Goal: Information Seeking & Learning: Learn about a topic

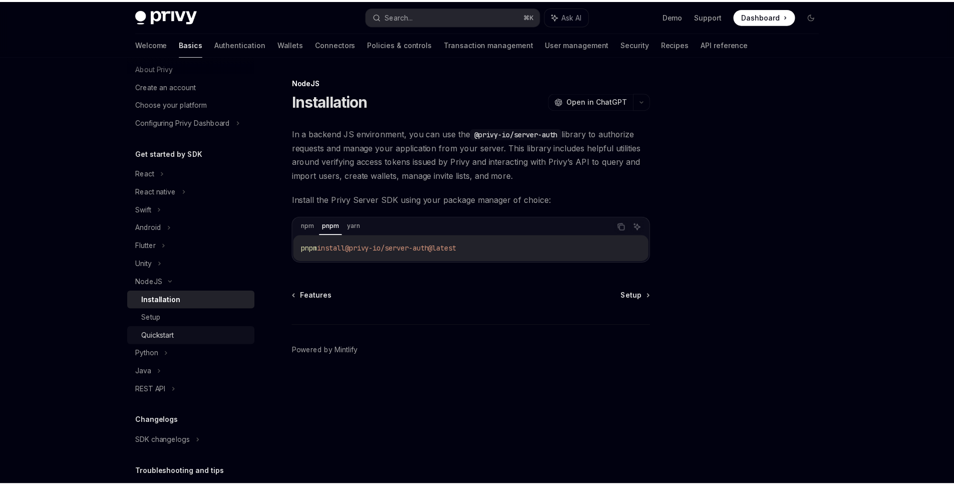
scroll to position [94, 0]
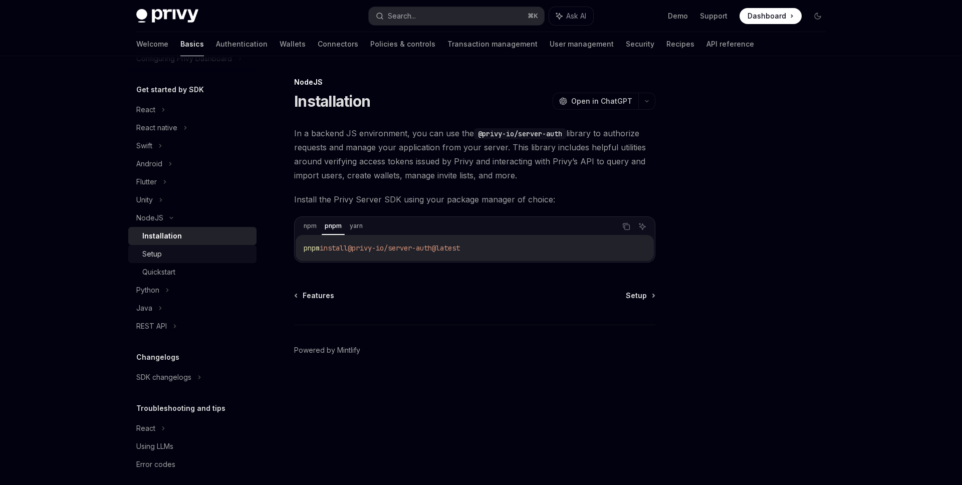
click at [186, 253] on div "Setup" at bounding box center [196, 254] width 108 height 12
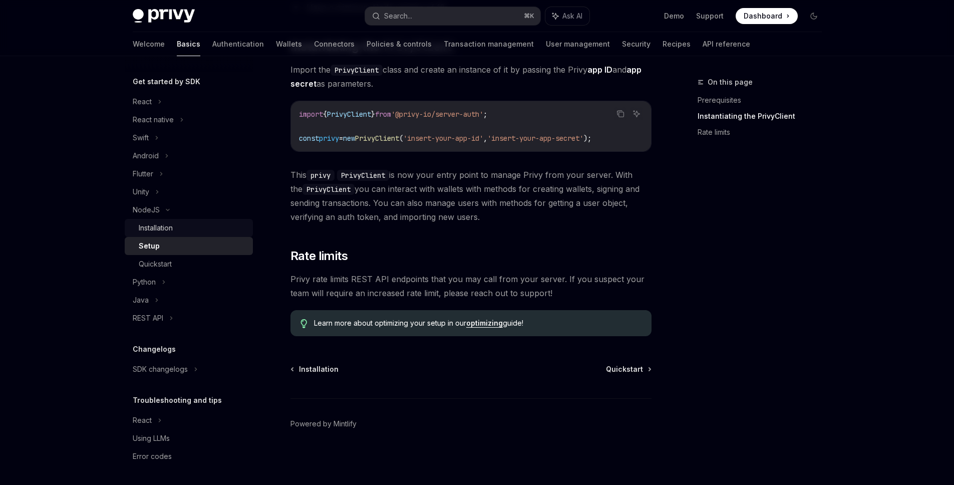
scroll to position [102, 0]
click at [159, 231] on div "Installation" at bounding box center [156, 227] width 34 height 12
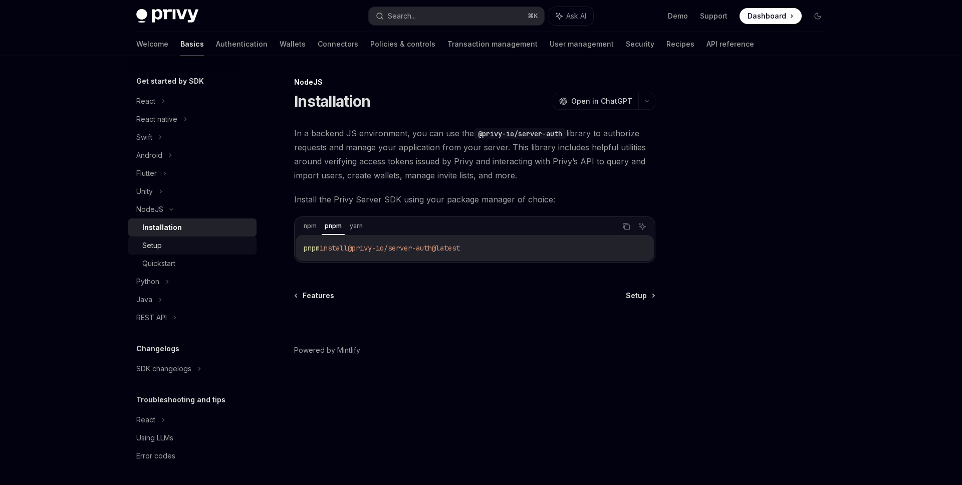
click at [172, 244] on div "Setup" at bounding box center [196, 245] width 108 height 12
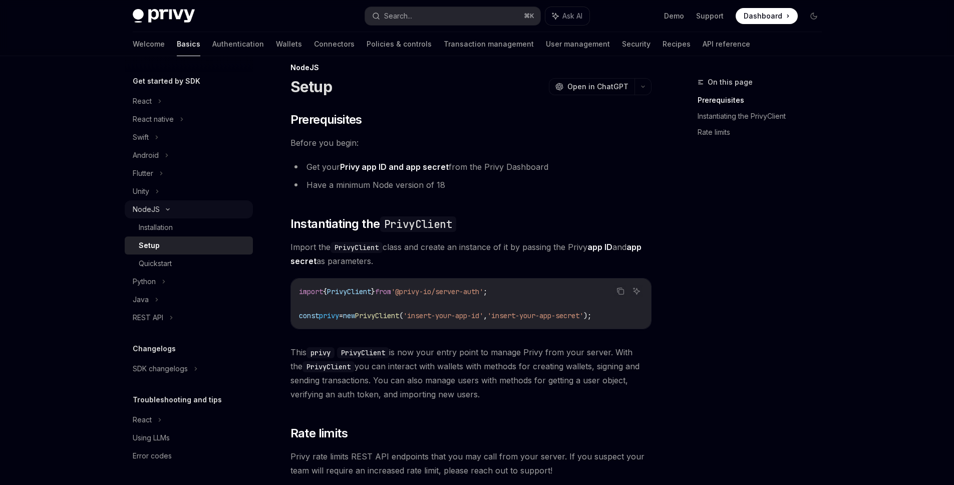
scroll to position [21, 0]
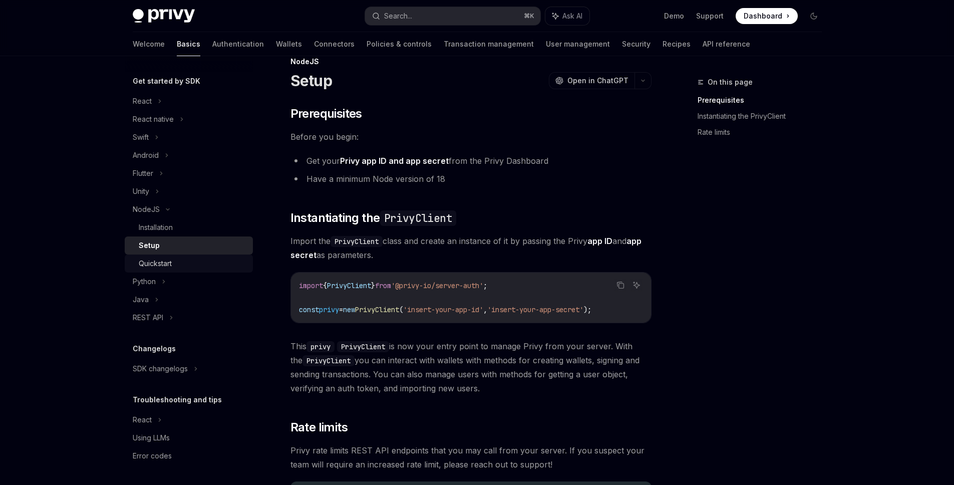
click at [176, 260] on div "Quickstart" at bounding box center [193, 263] width 108 height 12
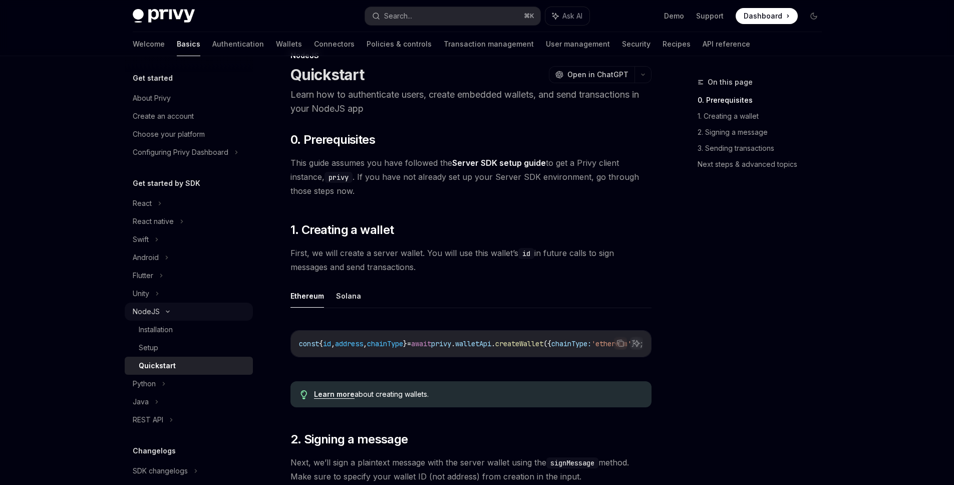
scroll to position [19, 0]
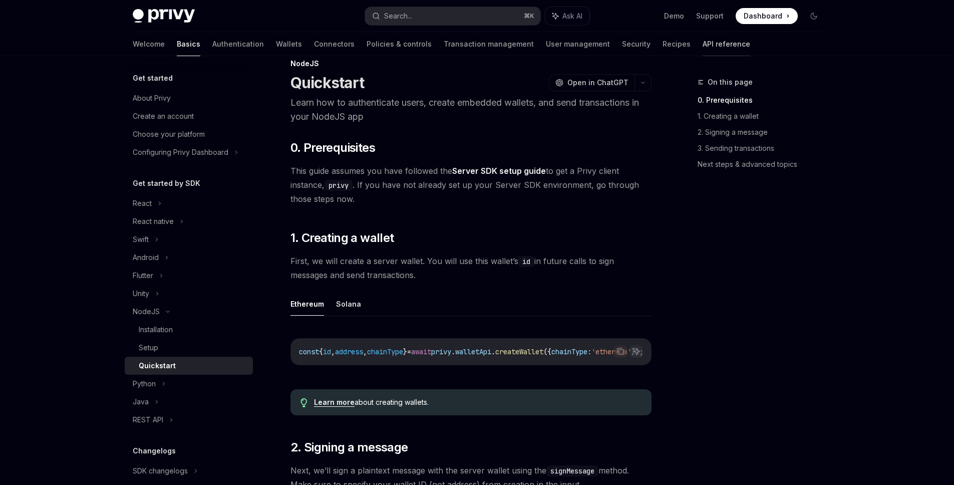
click at [703, 46] on link "API reference" at bounding box center [727, 44] width 48 height 24
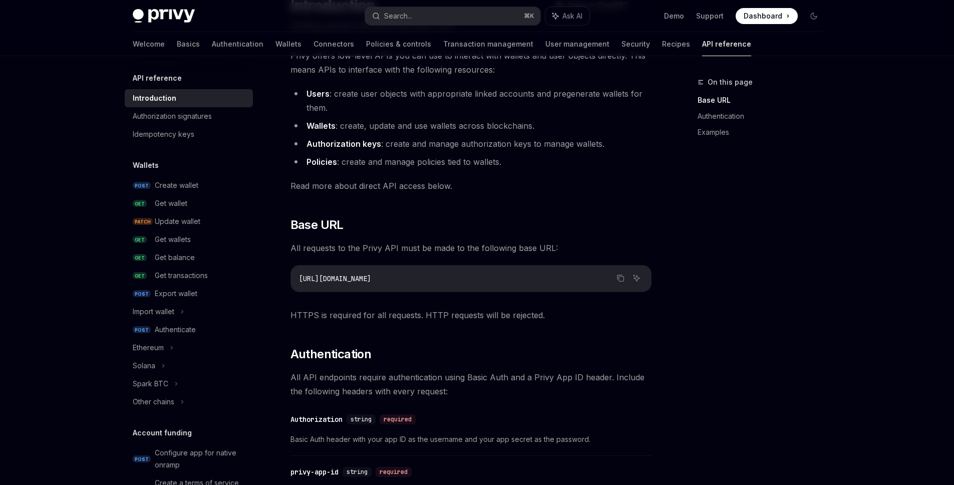
scroll to position [98, 0]
click at [171, 330] on div "Authenticate" at bounding box center [175, 330] width 41 height 12
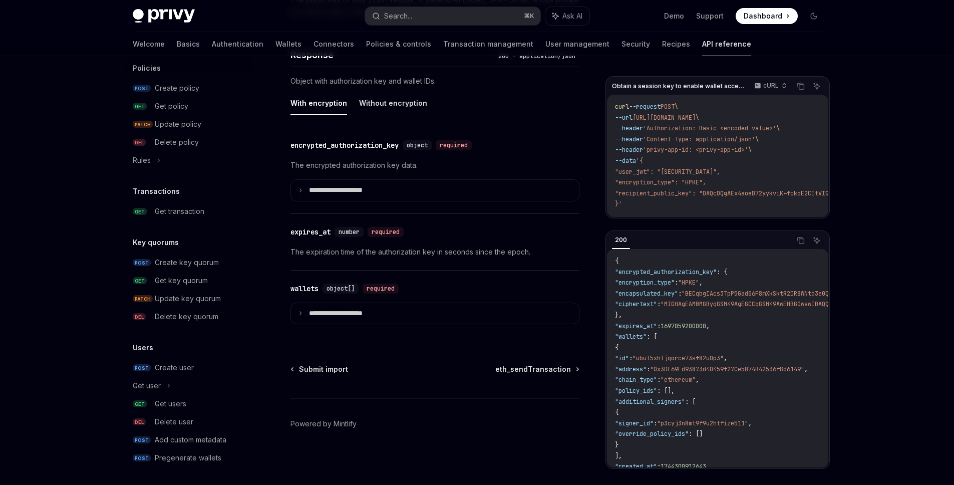
scroll to position [550, 0]
click at [190, 397] on div "Get users" at bounding box center [201, 402] width 92 height 12
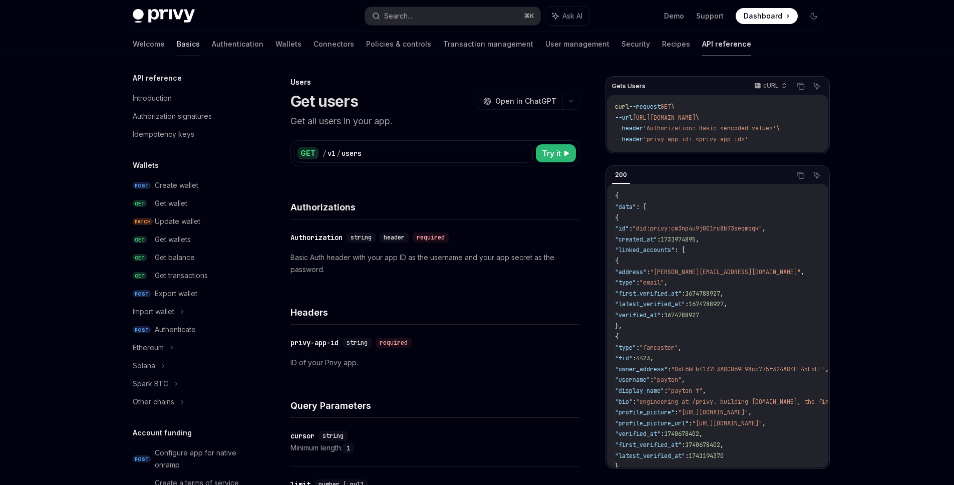
click at [177, 45] on link "Basics" at bounding box center [188, 44] width 23 height 24
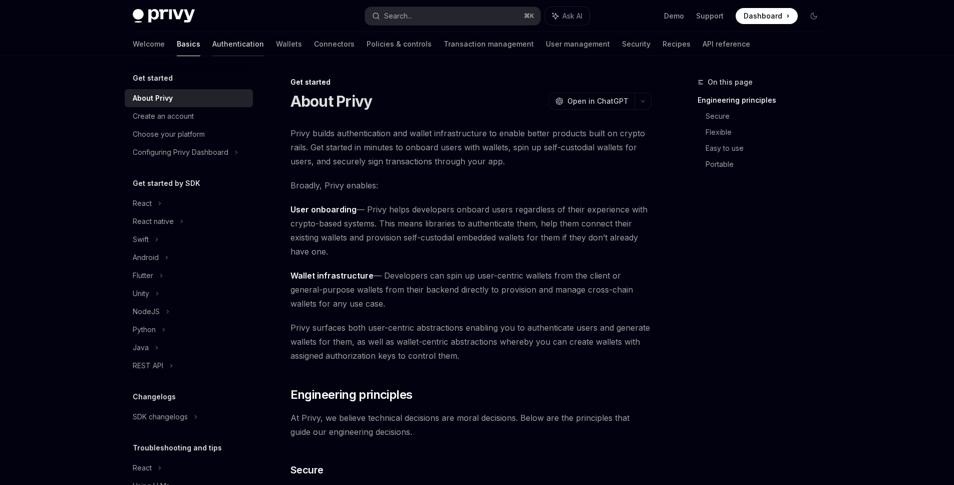
click at [212, 46] on link "Authentication" at bounding box center [238, 44] width 52 height 24
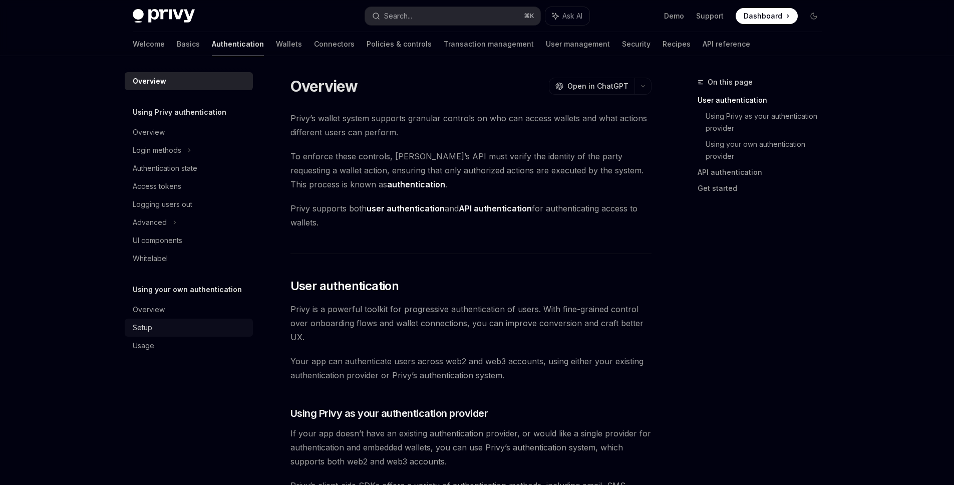
click at [169, 330] on div "Setup" at bounding box center [190, 328] width 114 height 12
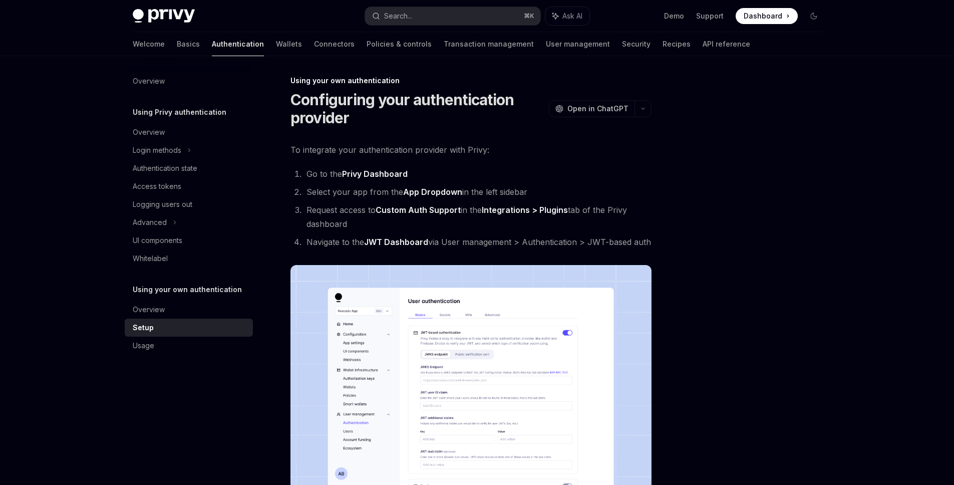
scroll to position [346, 0]
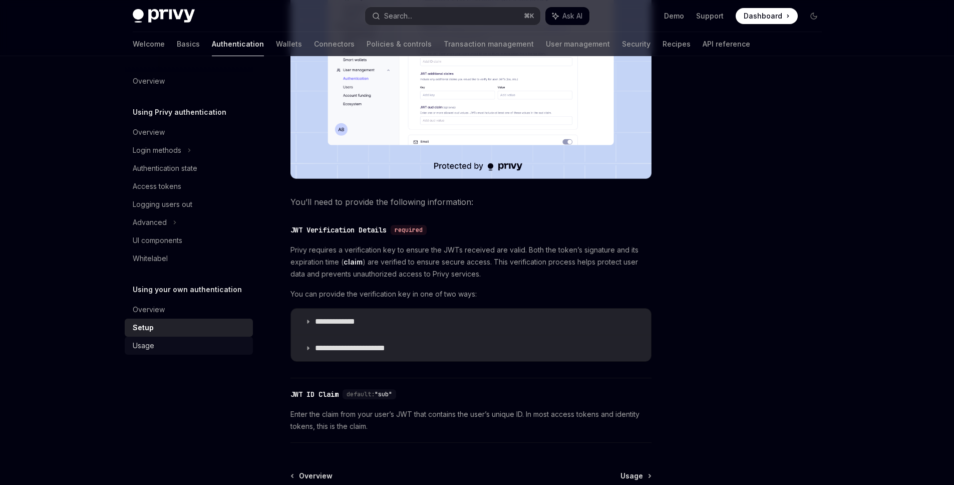
click at [173, 344] on div "Usage" at bounding box center [190, 346] width 114 height 12
type textarea "*"
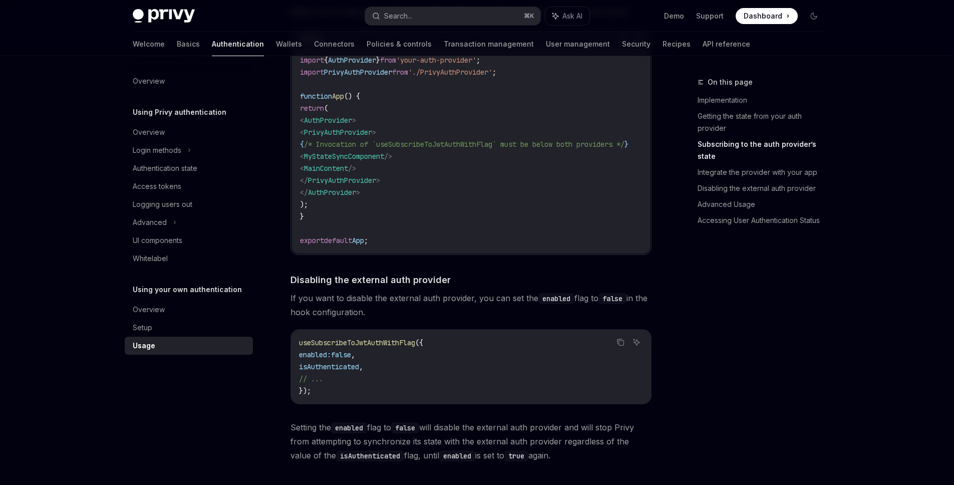
scroll to position [696, 0]
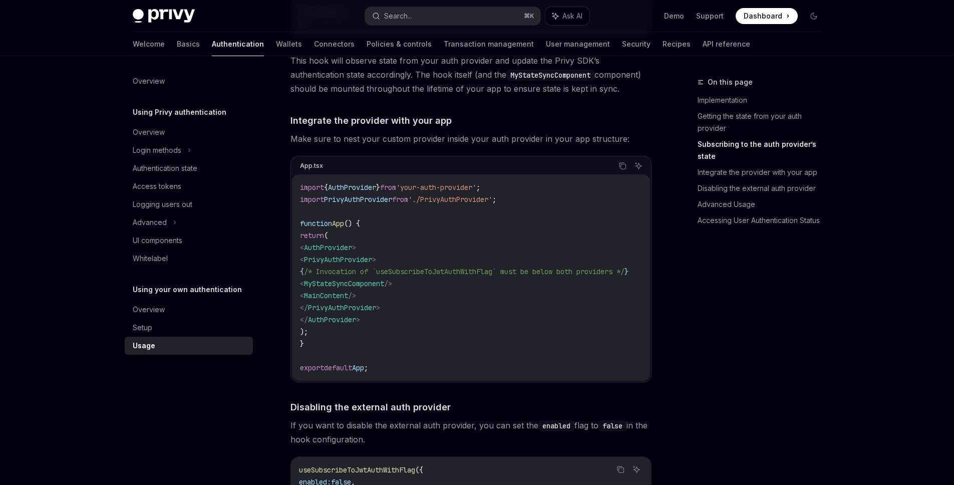
click at [507, 86] on span "This hook will observe state from your auth provider and update the Privy SDK’s…" at bounding box center [471, 75] width 361 height 42
click at [481, 124] on h4 "​ Integrate the provider with your app" at bounding box center [471, 121] width 361 height 14
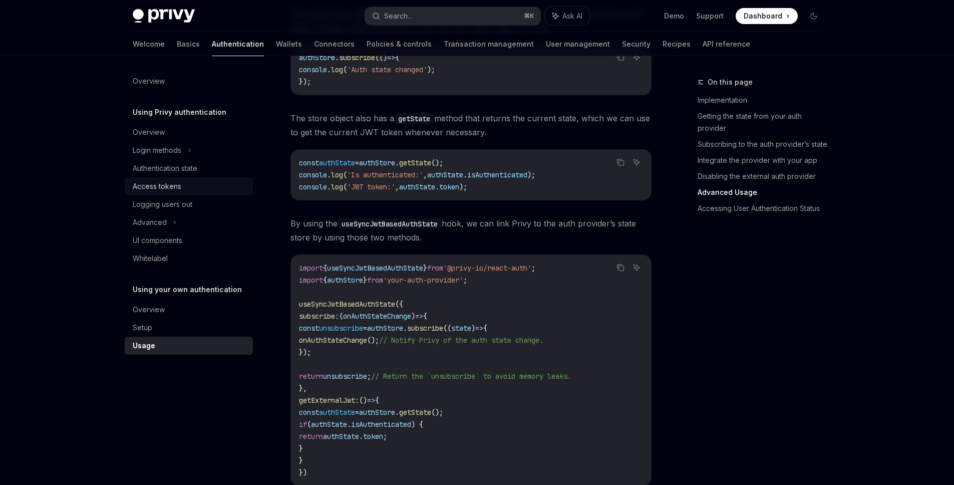
scroll to position [1373, 0]
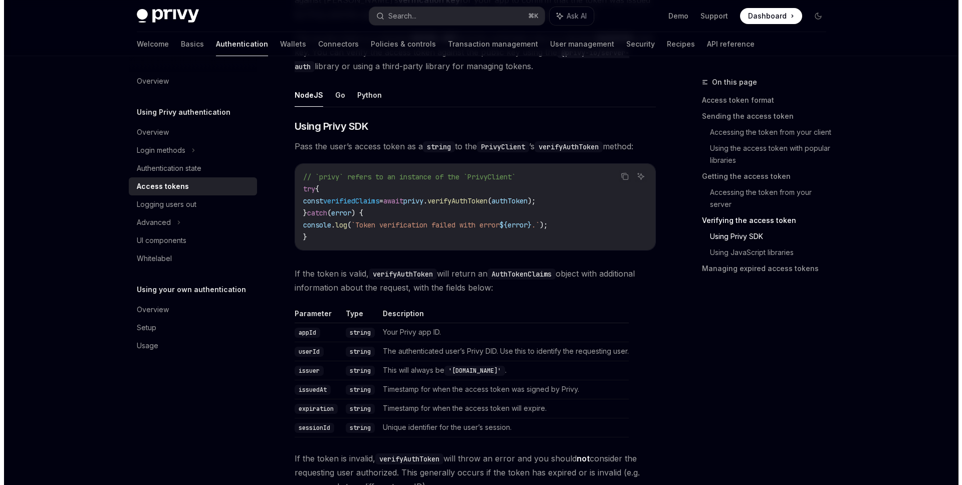
scroll to position [1540, 0]
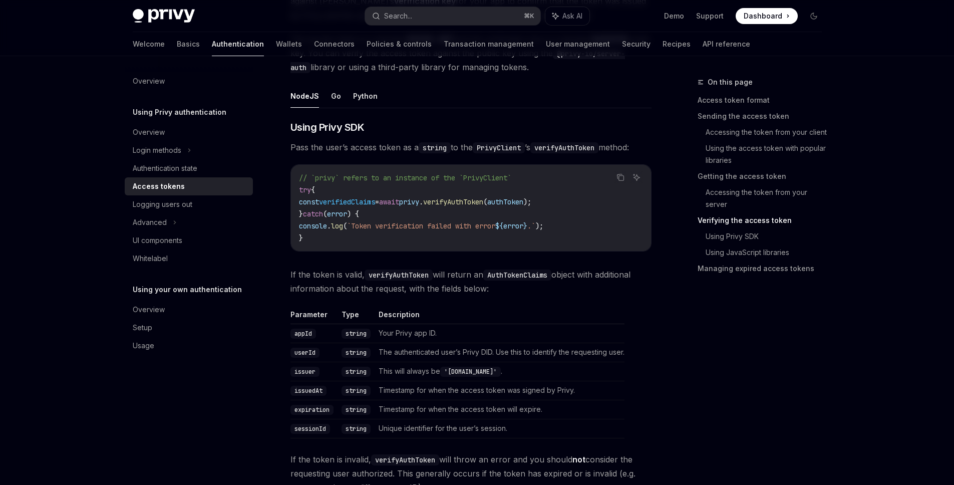
drag, startPoint x: 289, startPoint y: 125, endPoint x: 350, endPoint y: 0, distance: 138.9
click at [529, 126] on h3 "​ Using Privy SDK" at bounding box center [471, 127] width 361 height 14
click at [507, 9] on button "Search... ⌘ K" at bounding box center [452, 16] width 175 height 18
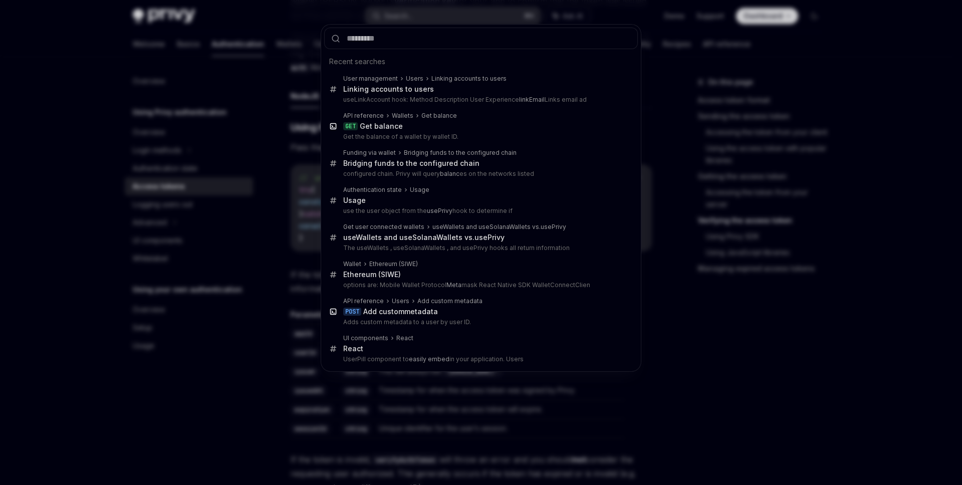
type input "*******"
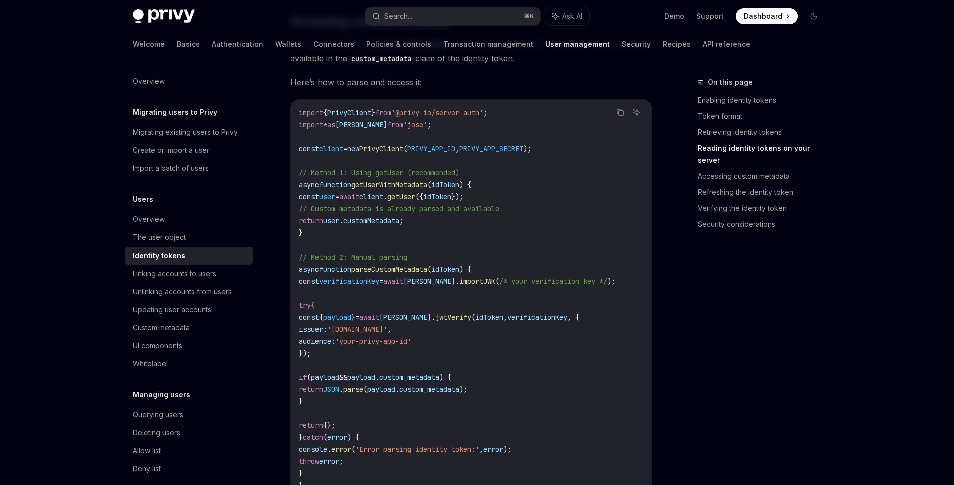
scroll to position [1797, 0]
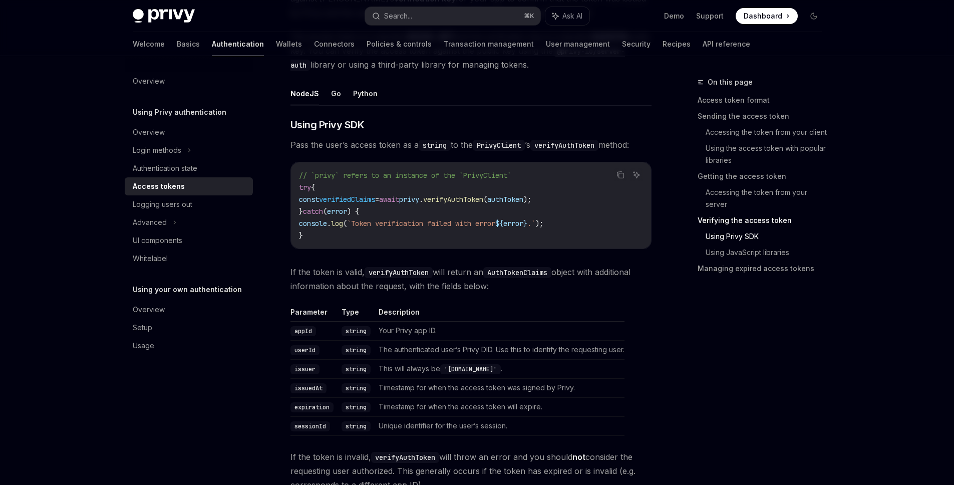
scroll to position [1540, 0]
click at [331, 98] on button "Go" at bounding box center [336, 96] width 10 height 24
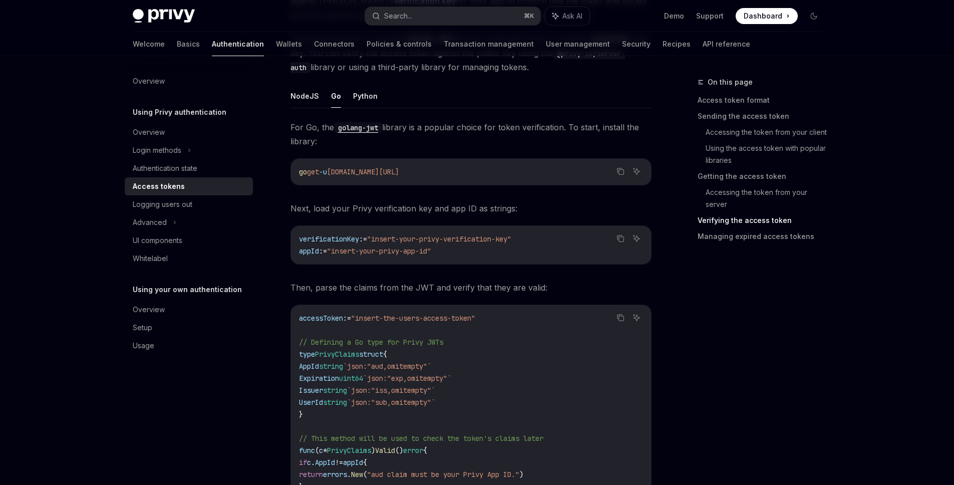
click at [296, 97] on button "NodeJS" at bounding box center [305, 96] width 29 height 24
type textarea "*"
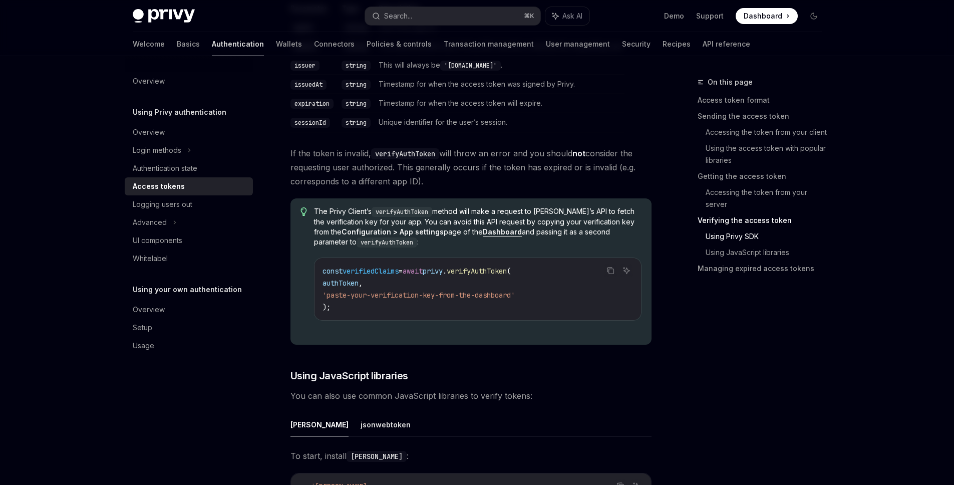
scroll to position [1351, 0]
